Goal: Transaction & Acquisition: Purchase product/service

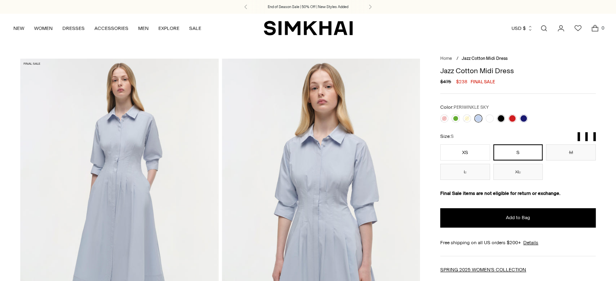
click at [592, 30] on icon "Open cart modal" at bounding box center [594, 28] width 11 height 8
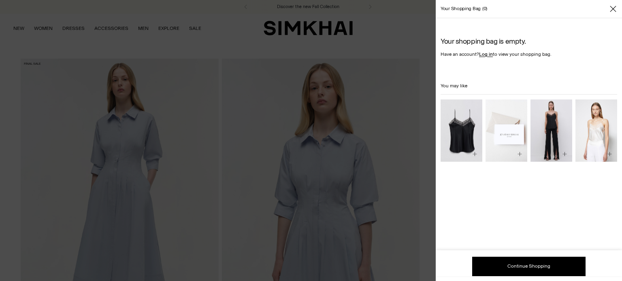
click at [612, 8] on icon "Close" at bounding box center [612, 9] width 6 height 8
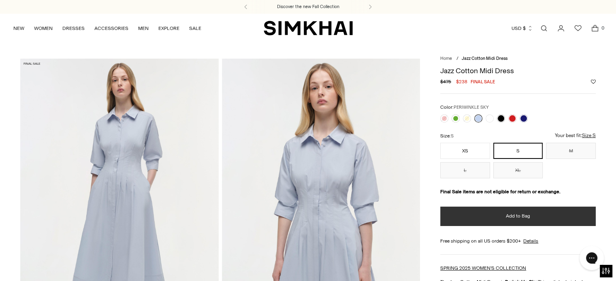
click at [529, 215] on button "Add to Bag" at bounding box center [517, 216] width 155 height 19
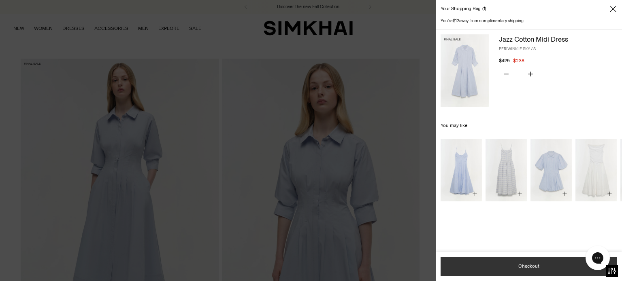
click at [533, 264] on button "Checkout" at bounding box center [528, 266] width 176 height 19
